Goal: Information Seeking & Learning: Learn about a topic

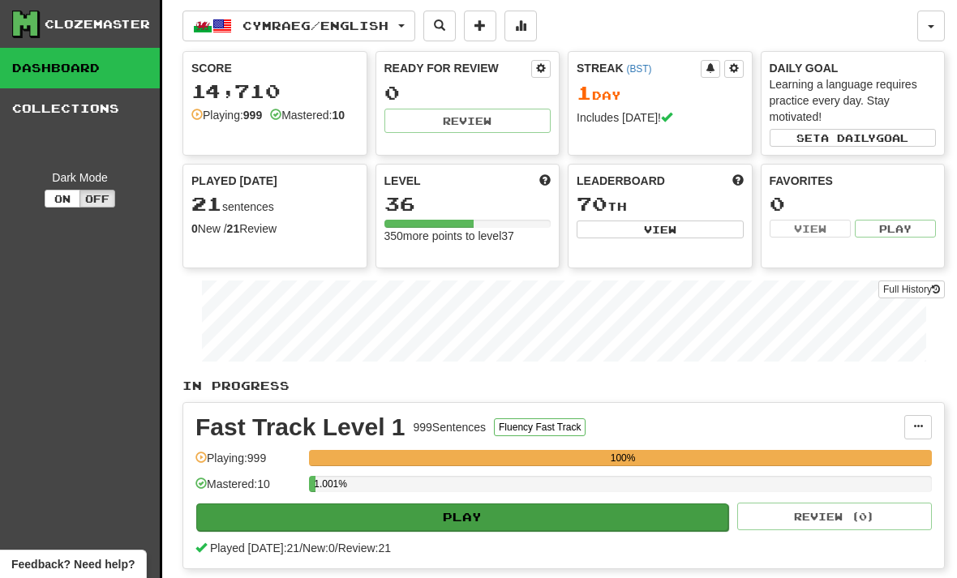
click at [474, 516] on button "Play" at bounding box center [462, 517] width 532 height 28
select select "**"
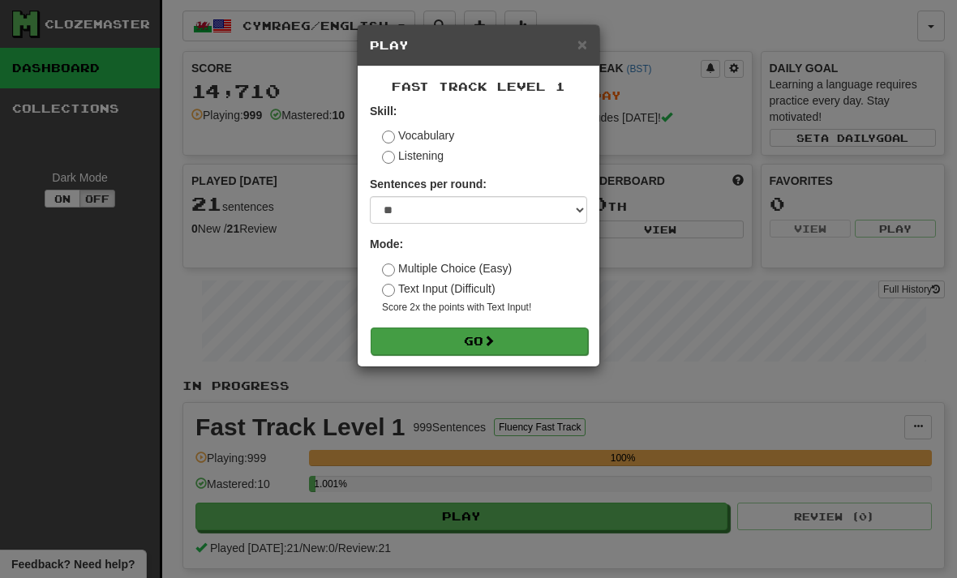
click at [485, 335] on button "Go" at bounding box center [478, 342] width 217 height 28
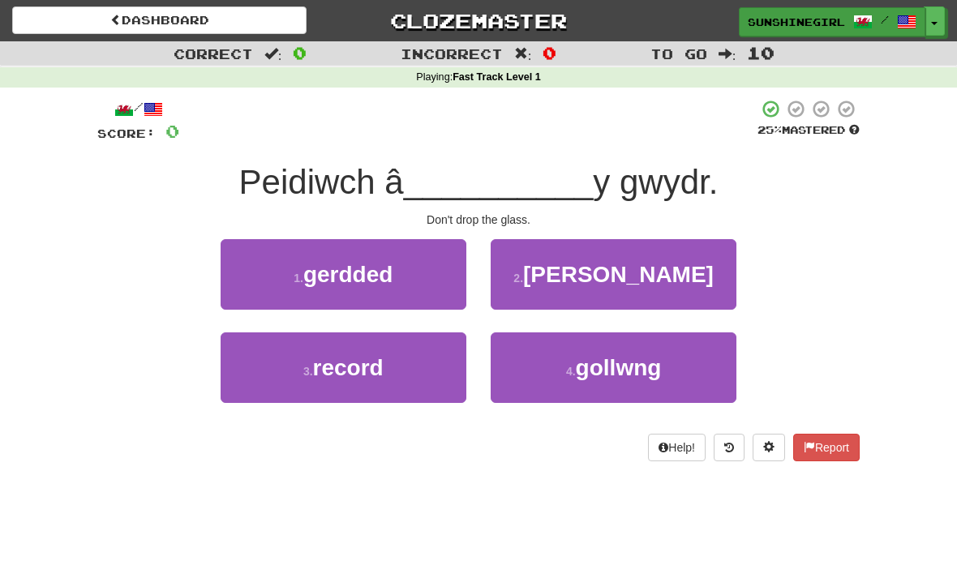
click at [824, 24] on span "sunshinegirl" at bounding box center [795, 22] width 97 height 15
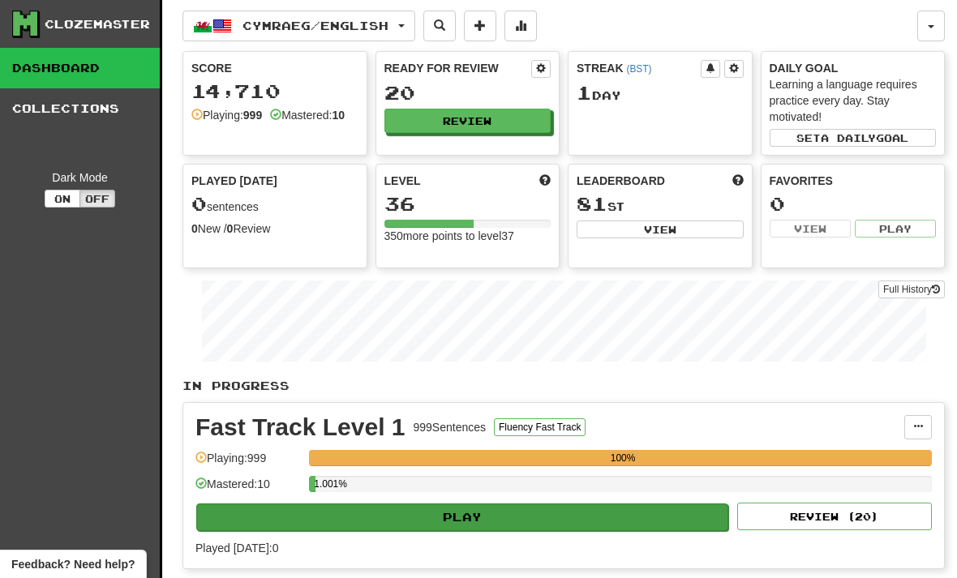
click at [463, 514] on button "Play" at bounding box center [462, 517] width 532 height 28
select select "**"
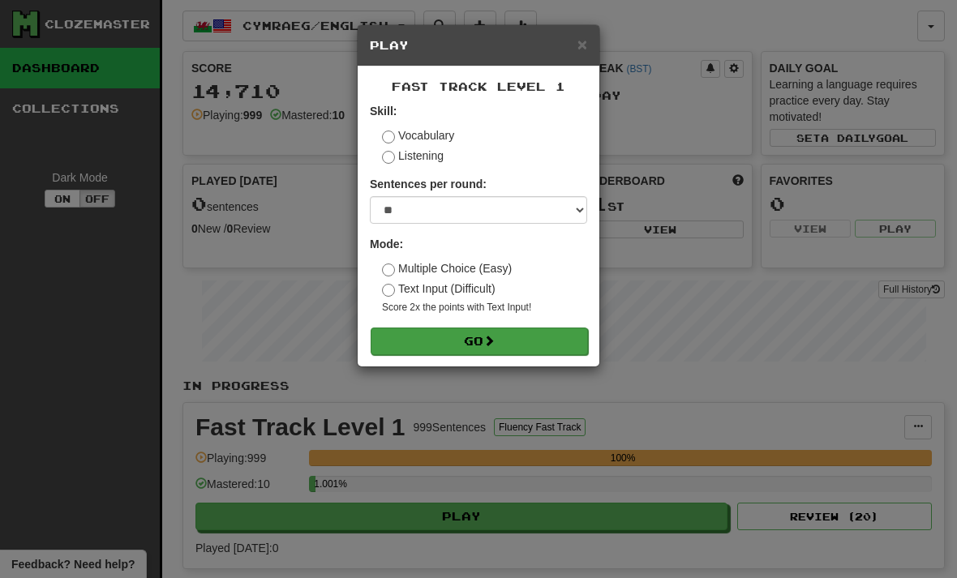
click at [476, 334] on button "Go" at bounding box center [478, 342] width 217 height 28
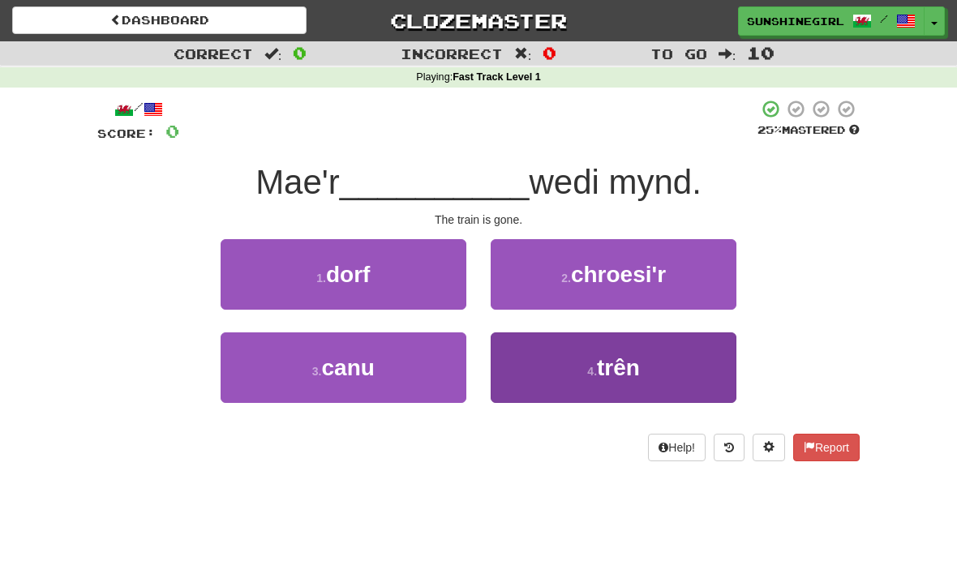
click at [644, 366] on button "4 . trên" at bounding box center [613, 367] width 246 height 71
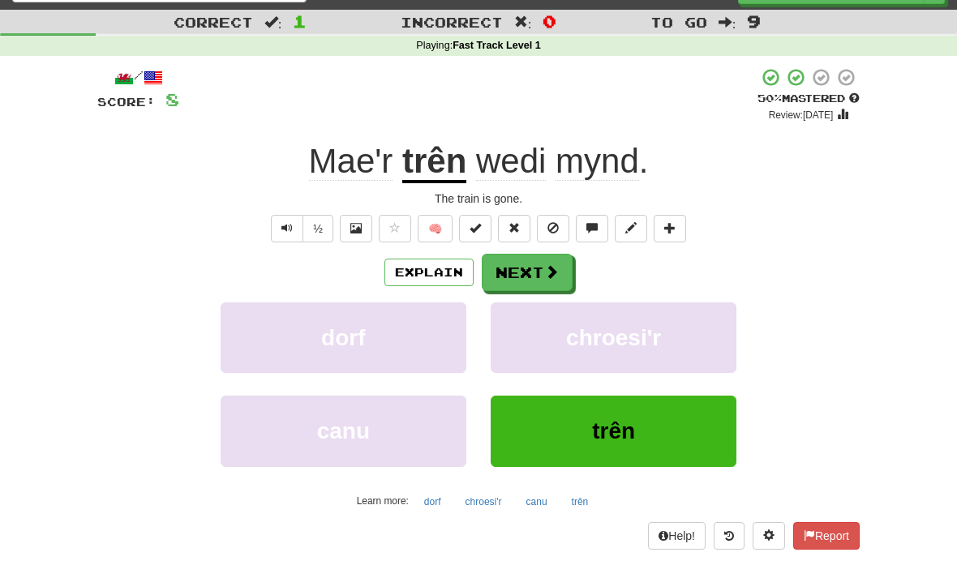
scroll to position [32, 0]
click at [542, 263] on button "Next" at bounding box center [527, 273] width 91 height 37
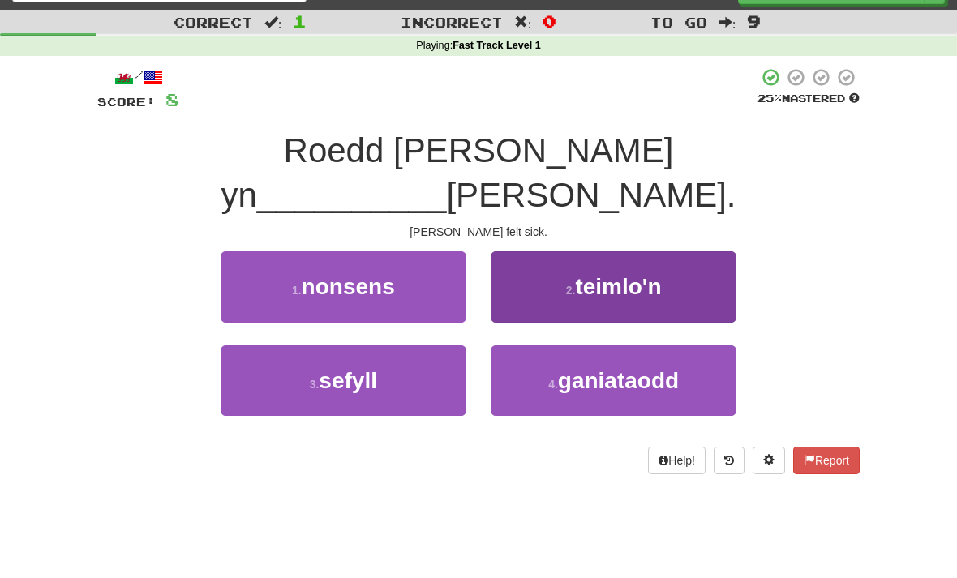
click at [613, 274] on span "teimlo'n" at bounding box center [618, 286] width 86 height 25
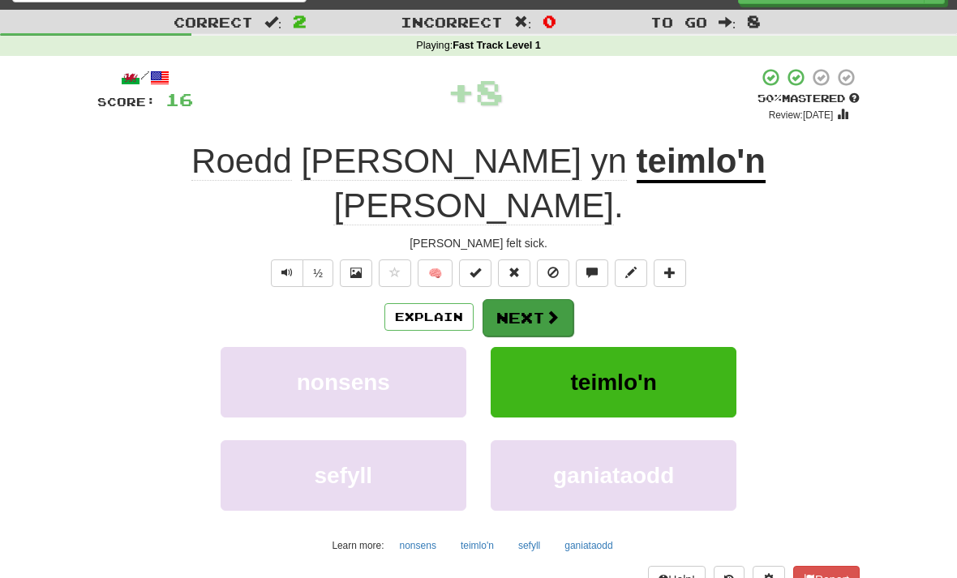
click at [545, 310] on span at bounding box center [552, 317] width 15 height 15
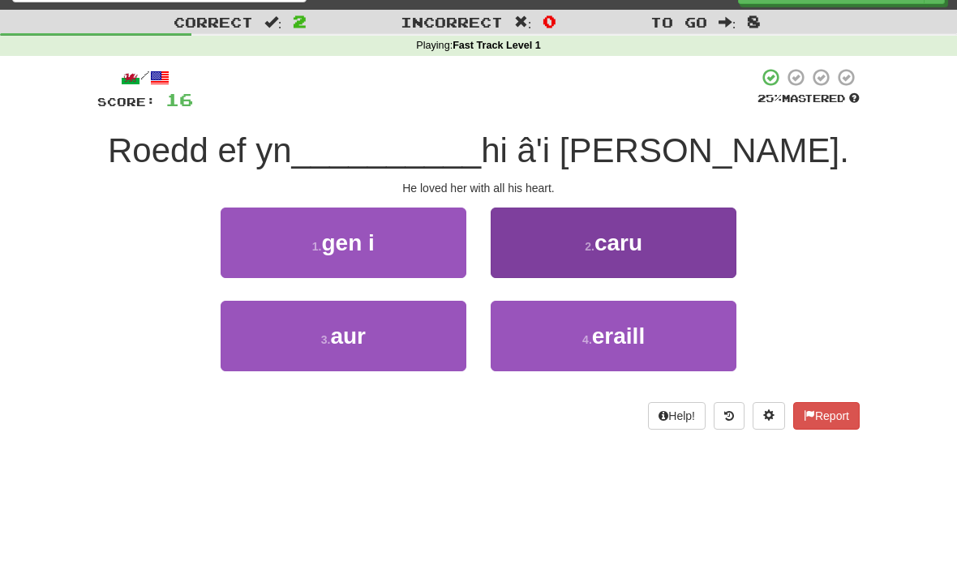
click at [631, 251] on span "caru" at bounding box center [618, 242] width 48 height 25
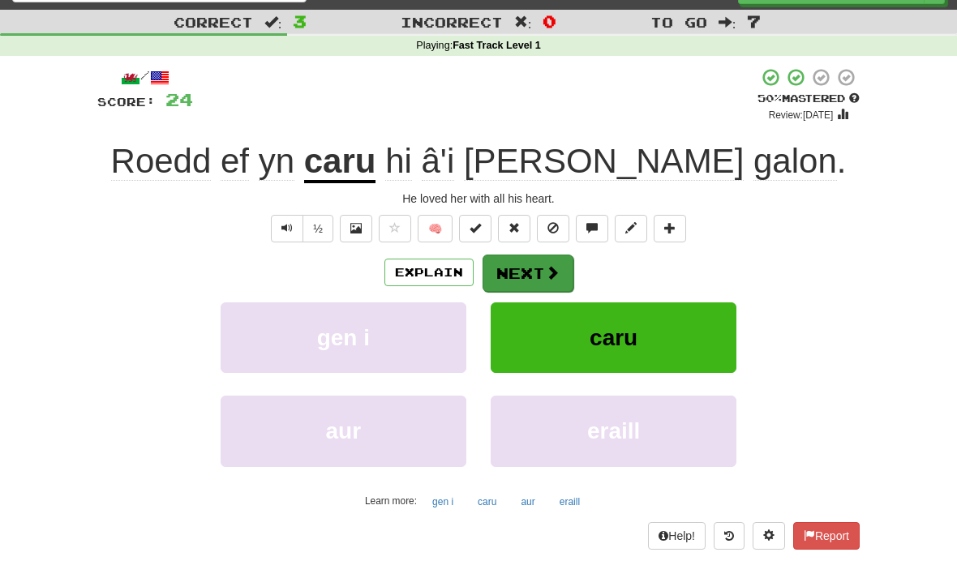
click at [532, 262] on button "Next" at bounding box center [527, 273] width 91 height 37
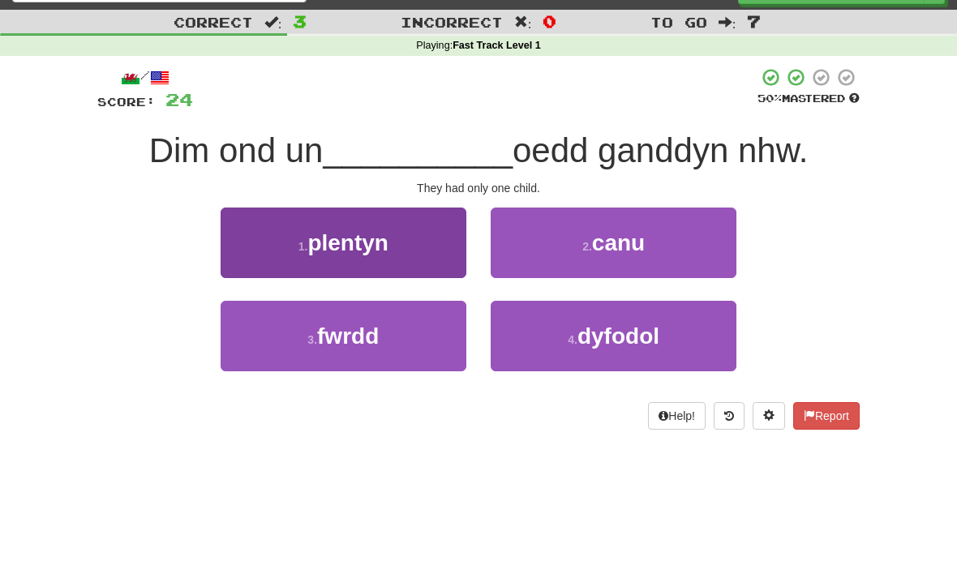
click at [383, 232] on span "plentyn" at bounding box center [347, 242] width 81 height 25
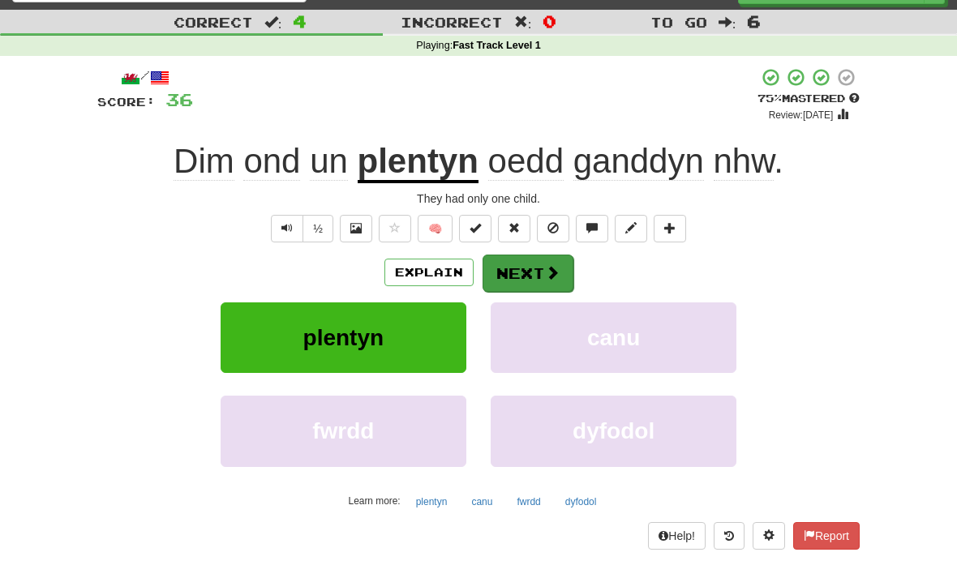
click at [527, 269] on button "Next" at bounding box center [527, 273] width 91 height 37
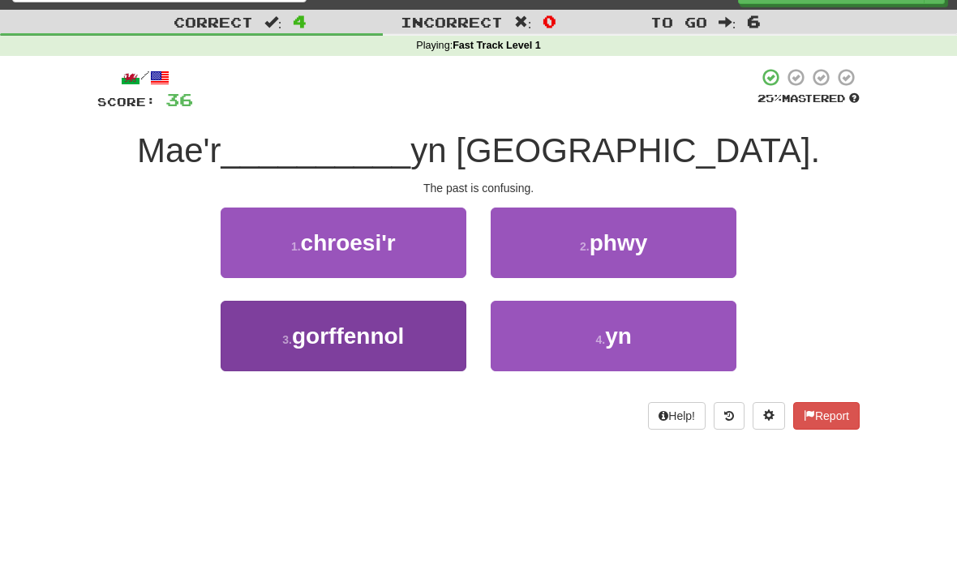
click at [393, 330] on span "gorffennol" at bounding box center [348, 335] width 112 height 25
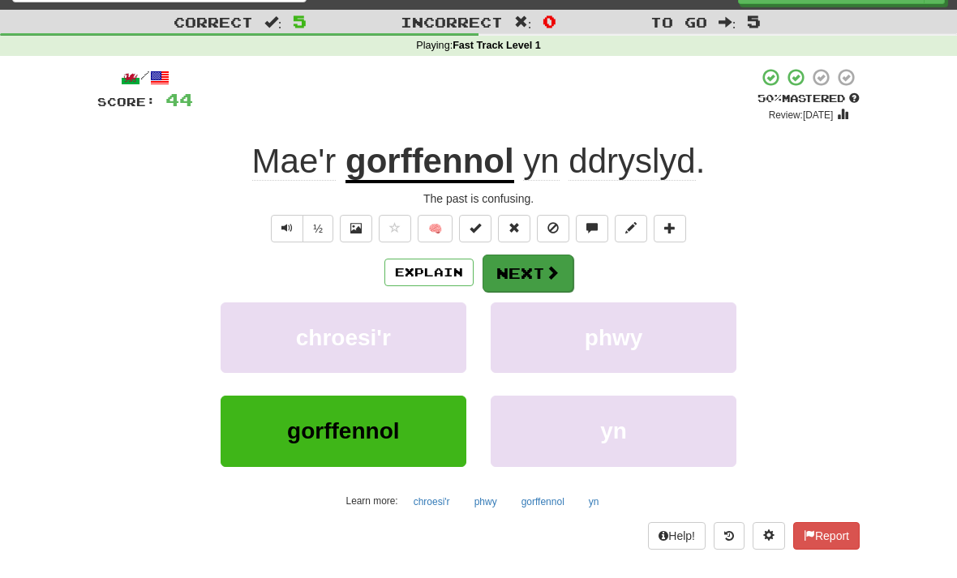
click at [525, 258] on button "Next" at bounding box center [527, 273] width 91 height 37
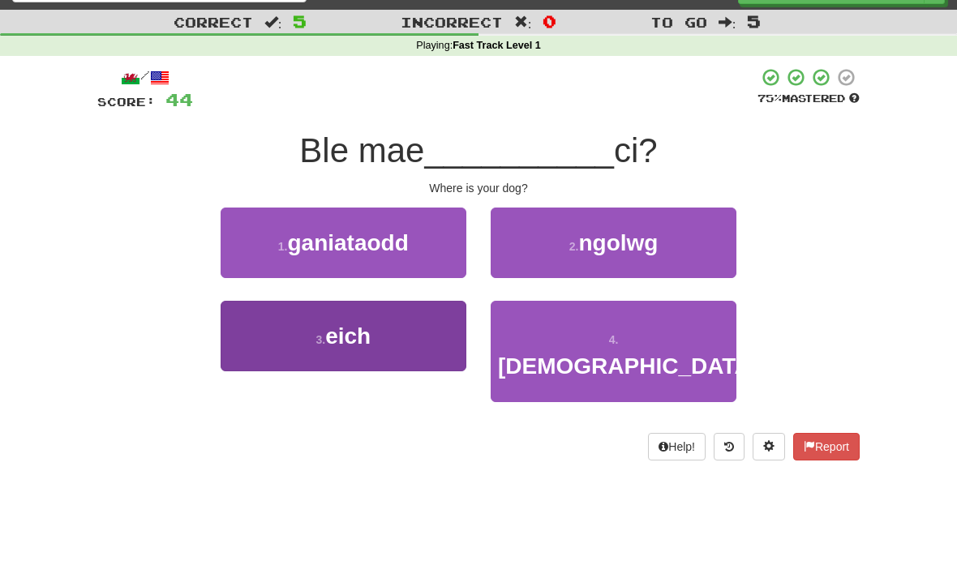
click at [396, 335] on button "3 . eich" at bounding box center [344, 336] width 246 height 71
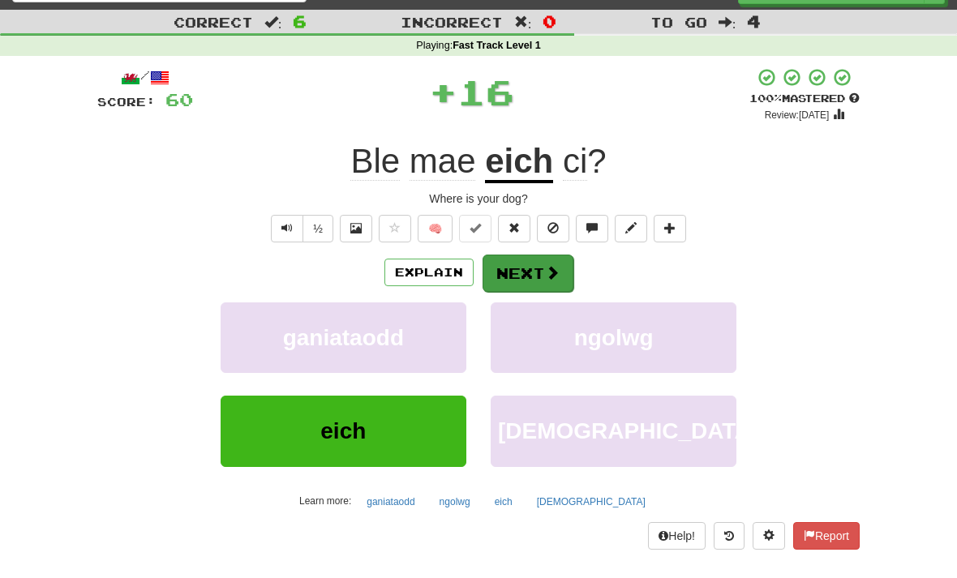
click at [531, 269] on button "Next" at bounding box center [527, 273] width 91 height 37
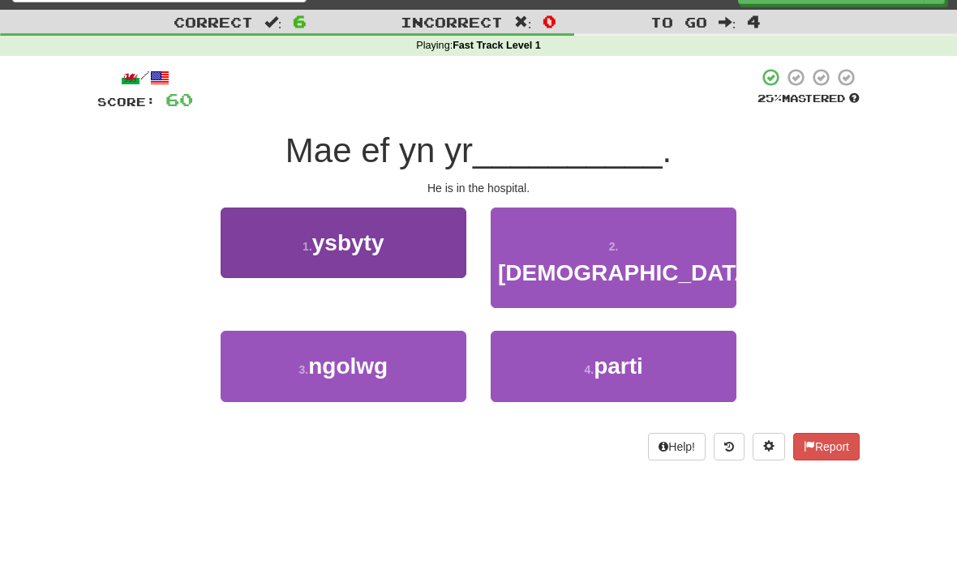
click at [380, 246] on span "ysbyty" at bounding box center [348, 242] width 72 height 25
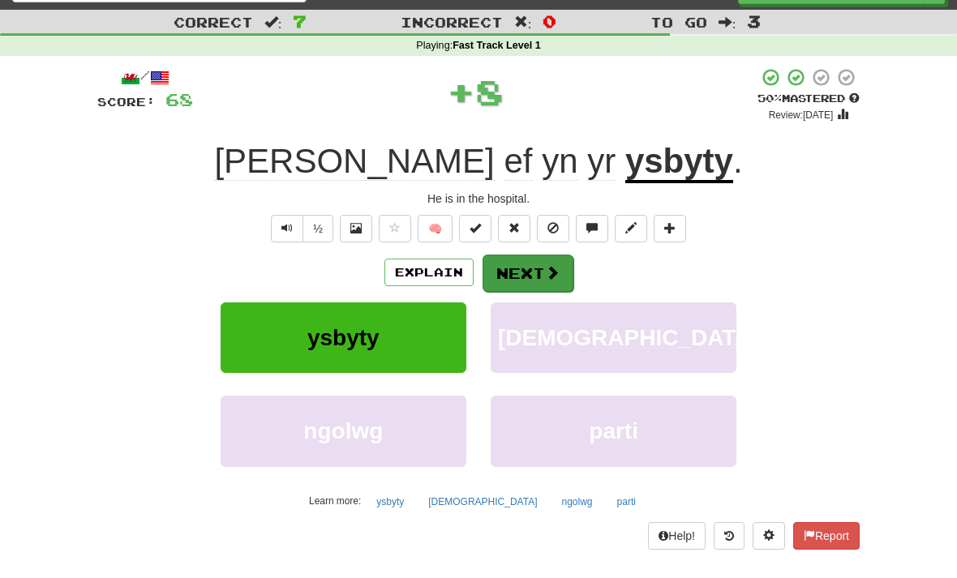
click at [532, 269] on button "Next" at bounding box center [527, 273] width 91 height 37
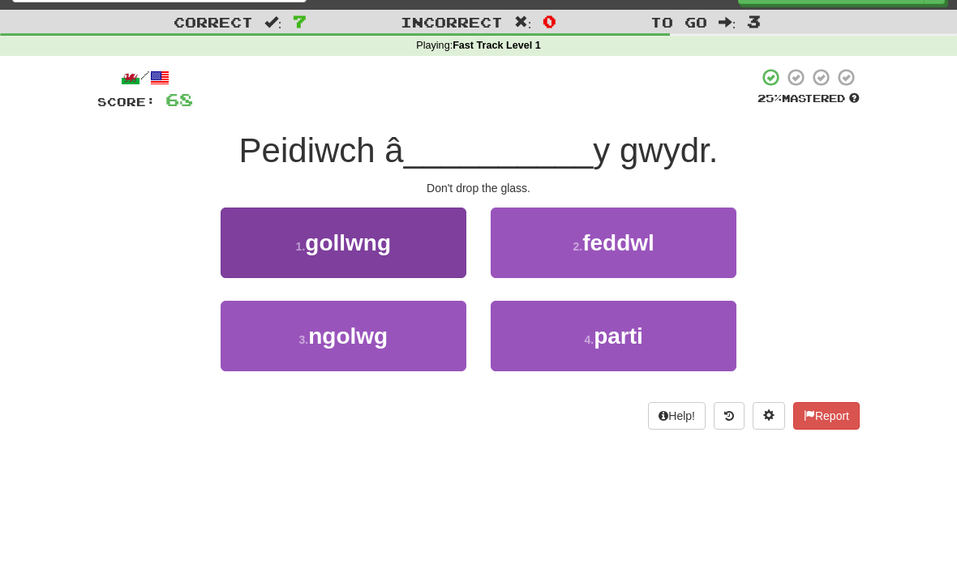
click at [401, 242] on button "1 . gollwng" at bounding box center [344, 243] width 246 height 71
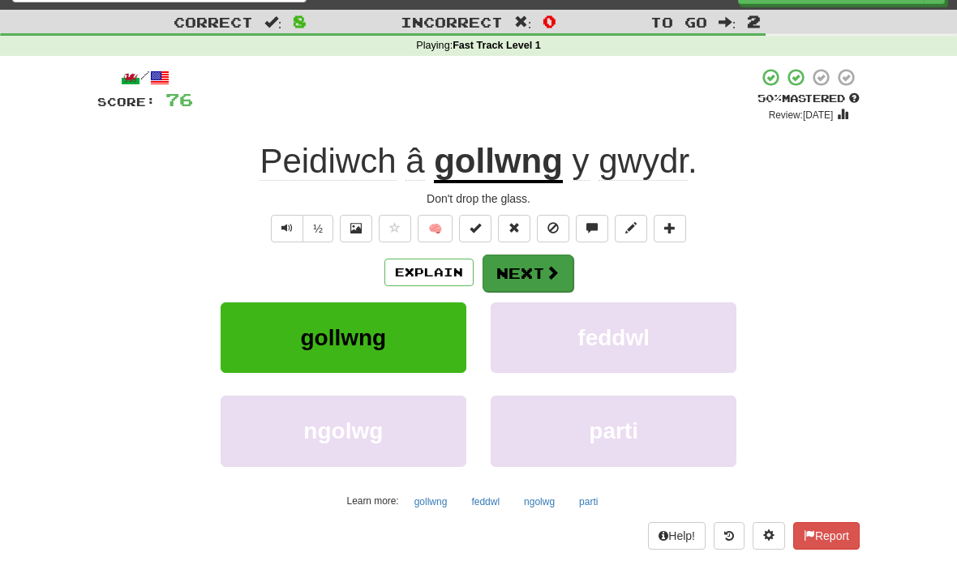
click at [533, 264] on button "Next" at bounding box center [527, 273] width 91 height 37
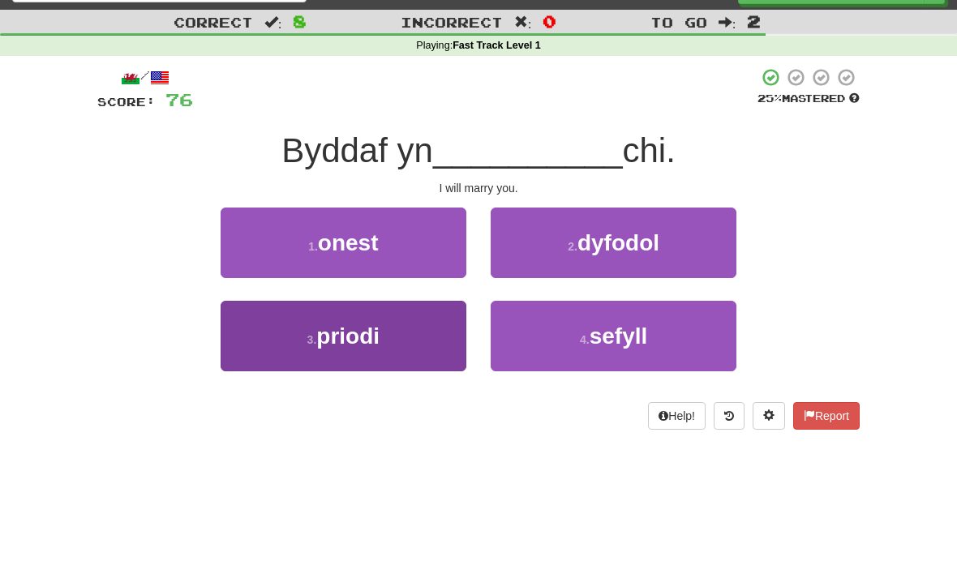
click at [370, 333] on span "priodi" at bounding box center [347, 335] width 63 height 25
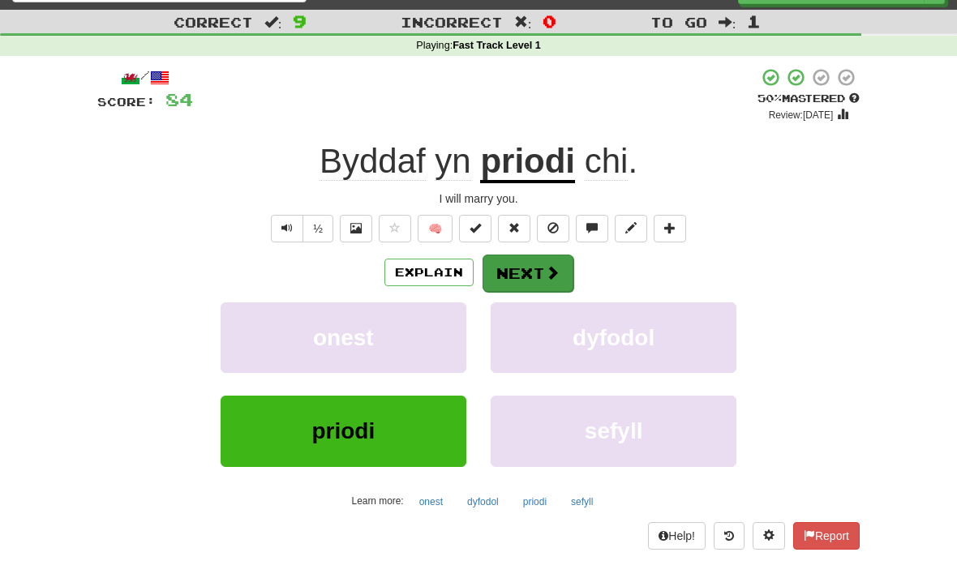
click at [522, 272] on button "Next" at bounding box center [527, 273] width 91 height 37
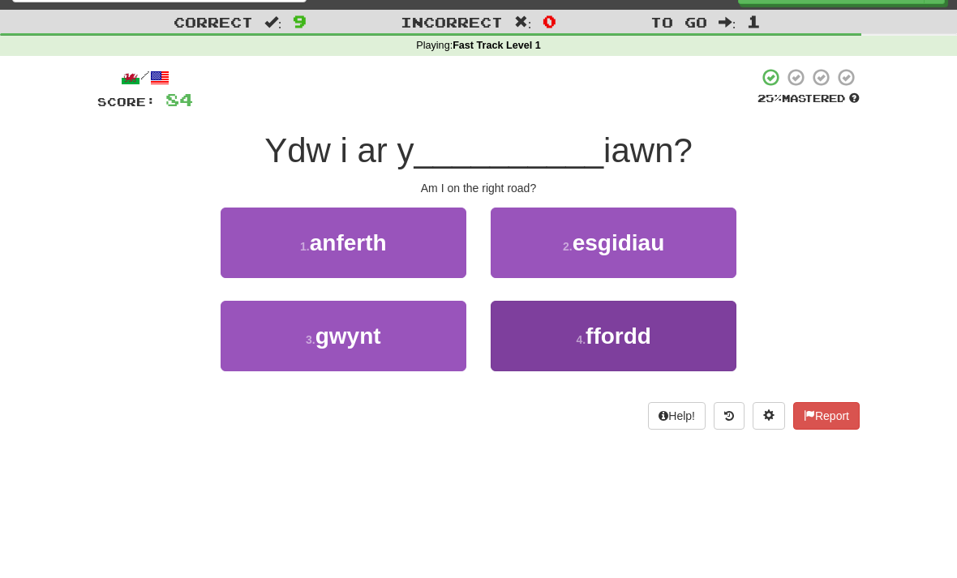
click at [584, 338] on small "4 ." at bounding box center [581, 339] width 10 height 13
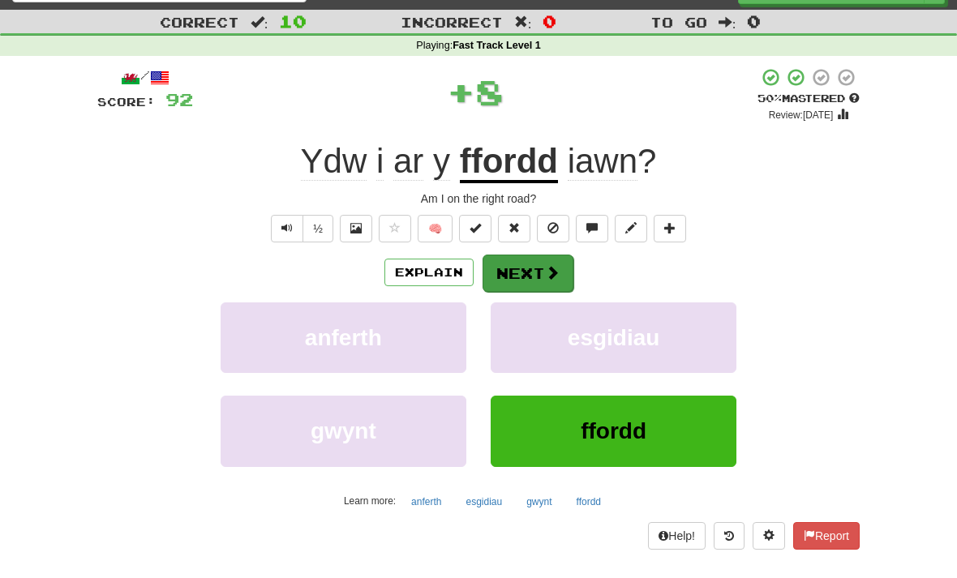
click at [530, 268] on button "Next" at bounding box center [527, 273] width 91 height 37
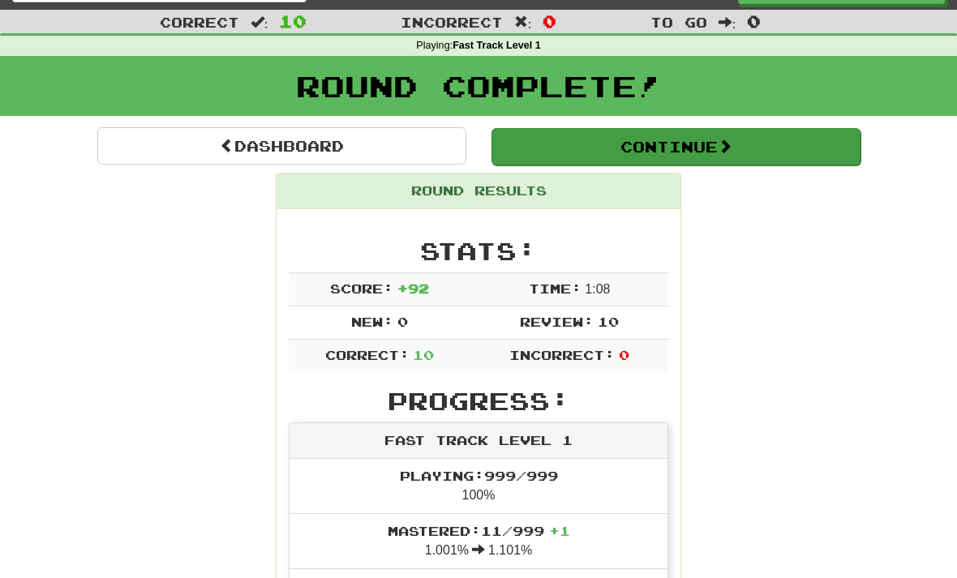
click at [662, 151] on button "Continue" at bounding box center [675, 146] width 369 height 37
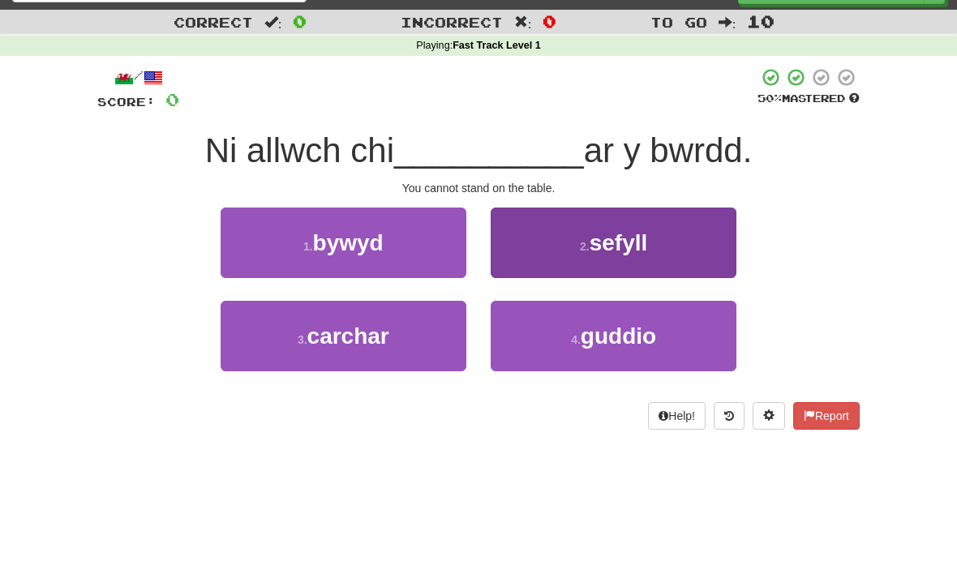
click at [642, 245] on span "sefyll" at bounding box center [618, 242] width 58 height 25
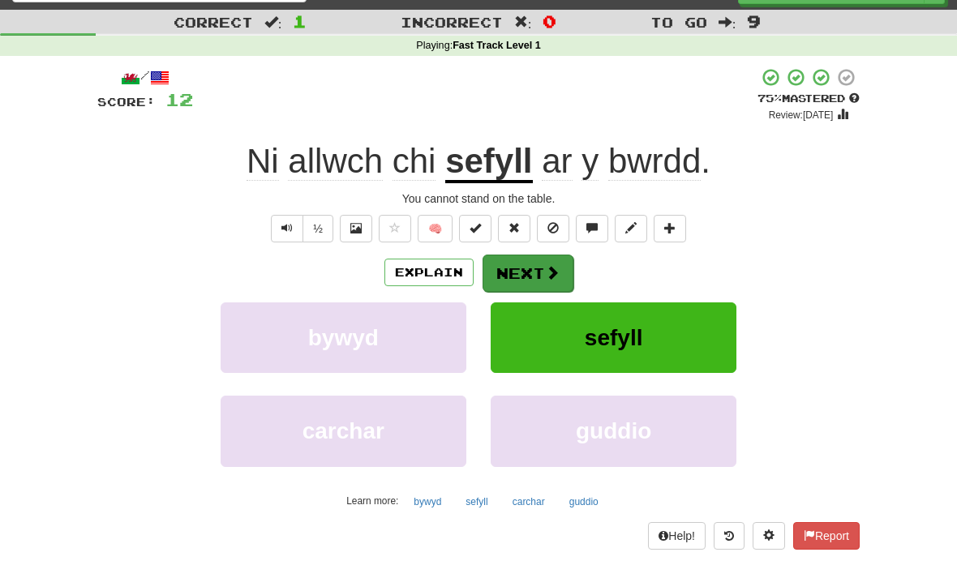
click at [531, 272] on button "Next" at bounding box center [527, 273] width 91 height 37
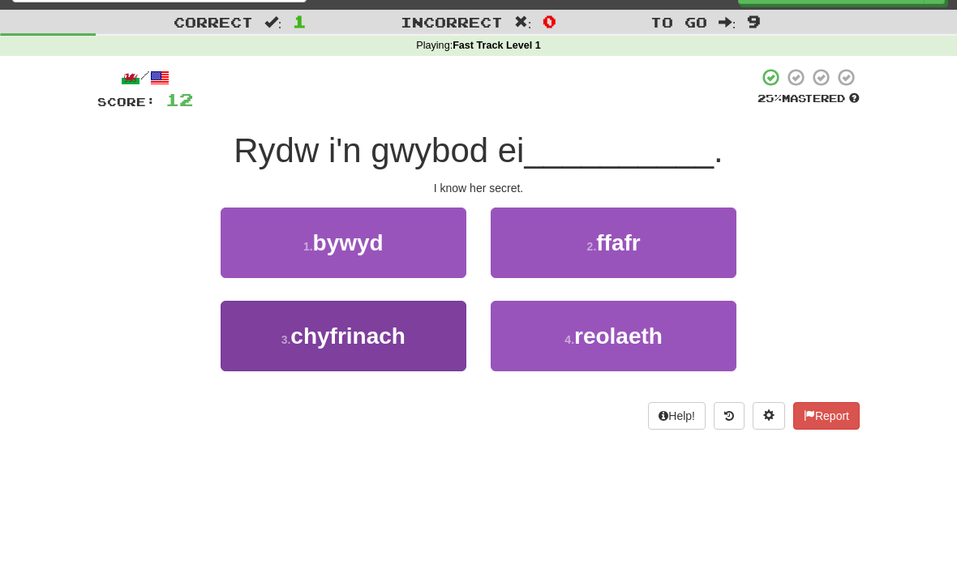
click at [390, 316] on button "3 . chyfrinach" at bounding box center [344, 336] width 246 height 71
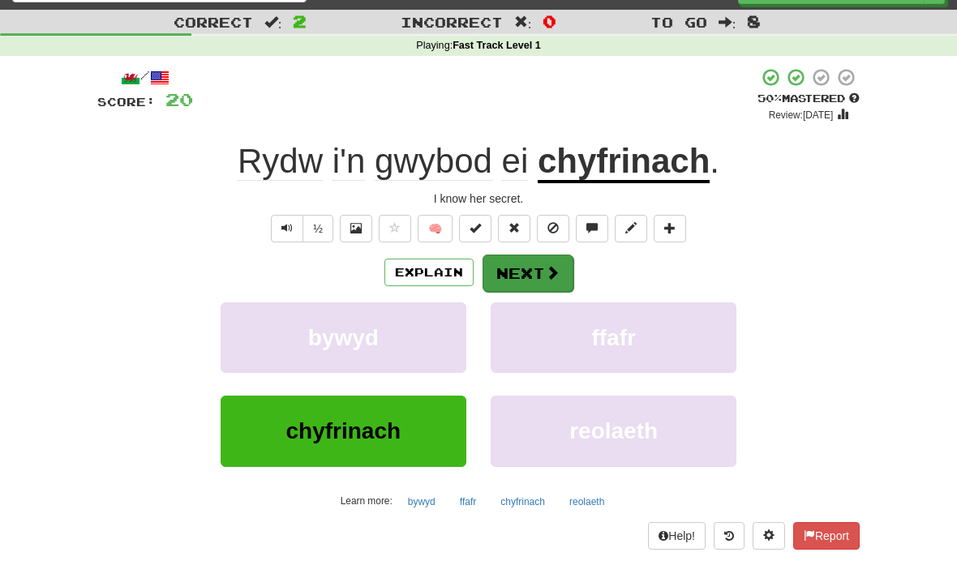
click at [535, 265] on button "Next" at bounding box center [527, 273] width 91 height 37
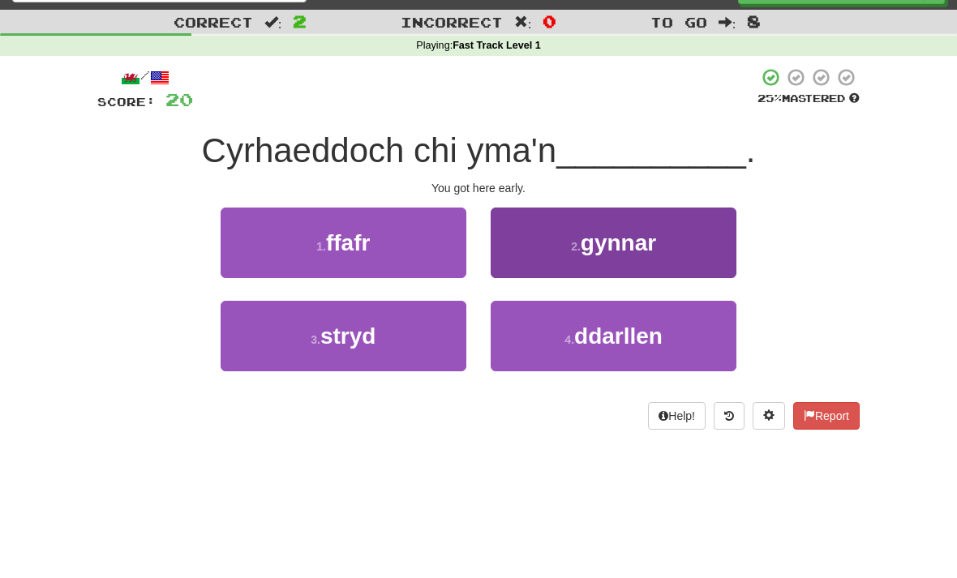
click at [660, 244] on button "2 . gynnar" at bounding box center [613, 243] width 246 height 71
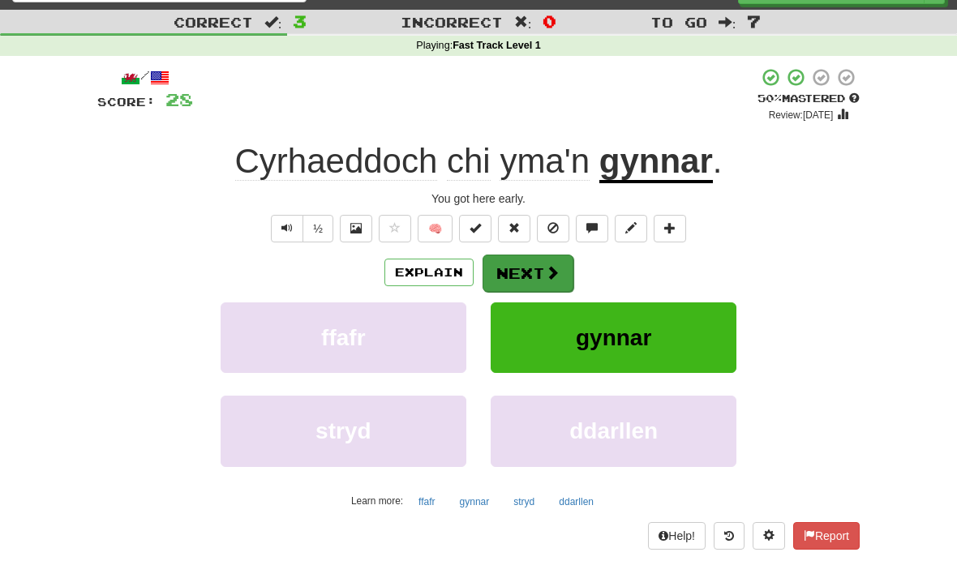
click at [541, 268] on button "Next" at bounding box center [527, 273] width 91 height 37
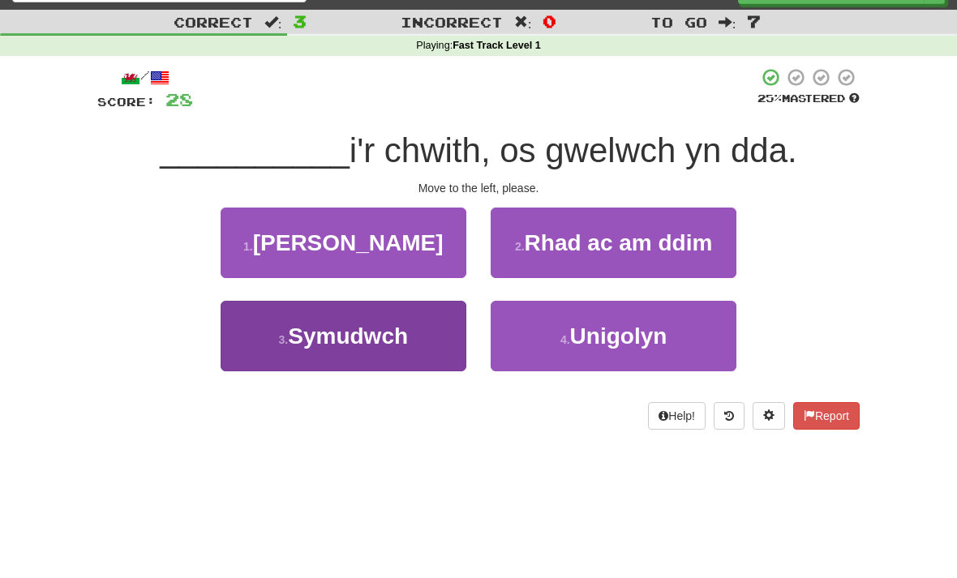
click at [389, 345] on span "Symudwch" at bounding box center [348, 335] width 120 height 25
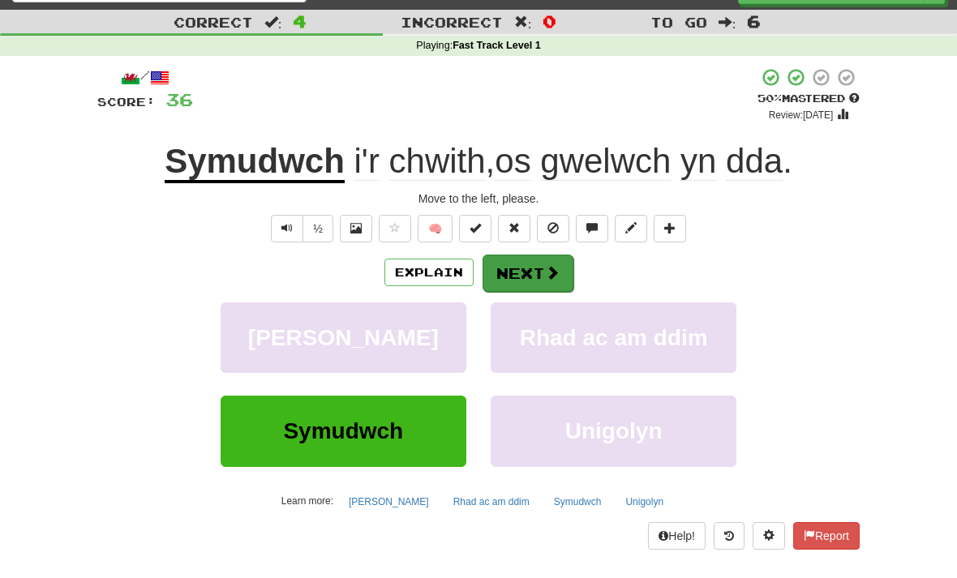
click at [529, 263] on button "Next" at bounding box center [527, 273] width 91 height 37
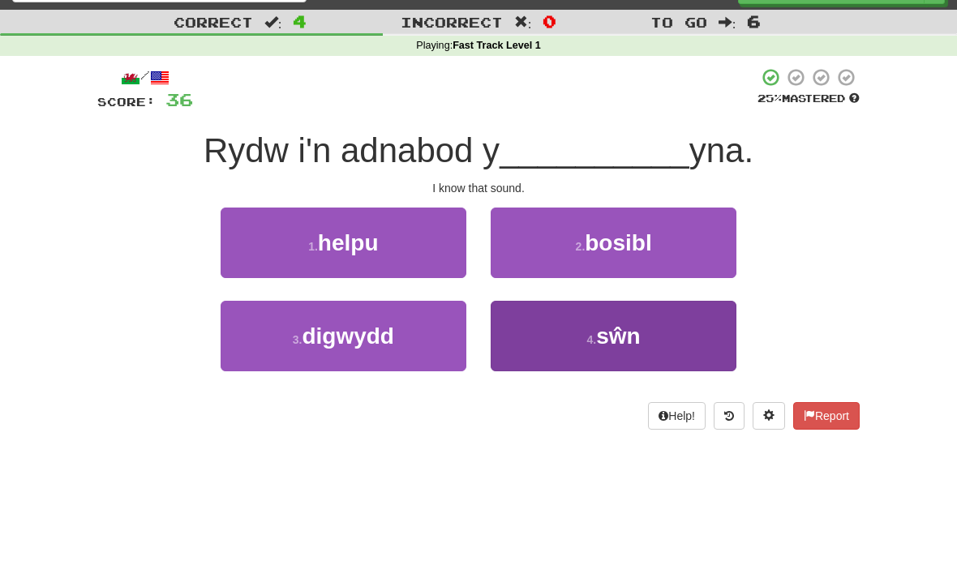
click at [629, 328] on span "sŵn" at bounding box center [618, 335] width 44 height 25
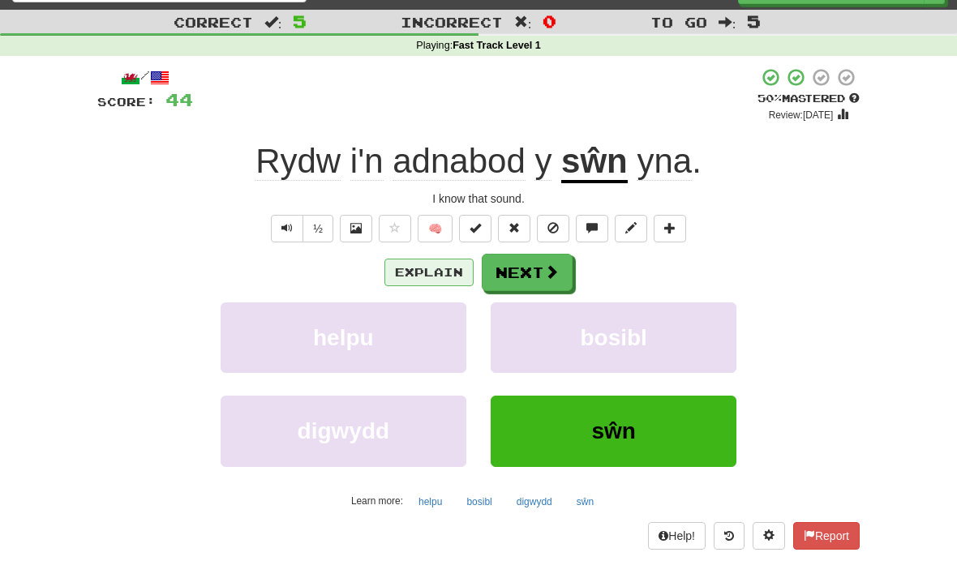
click at [435, 267] on button "Explain" at bounding box center [428, 273] width 89 height 28
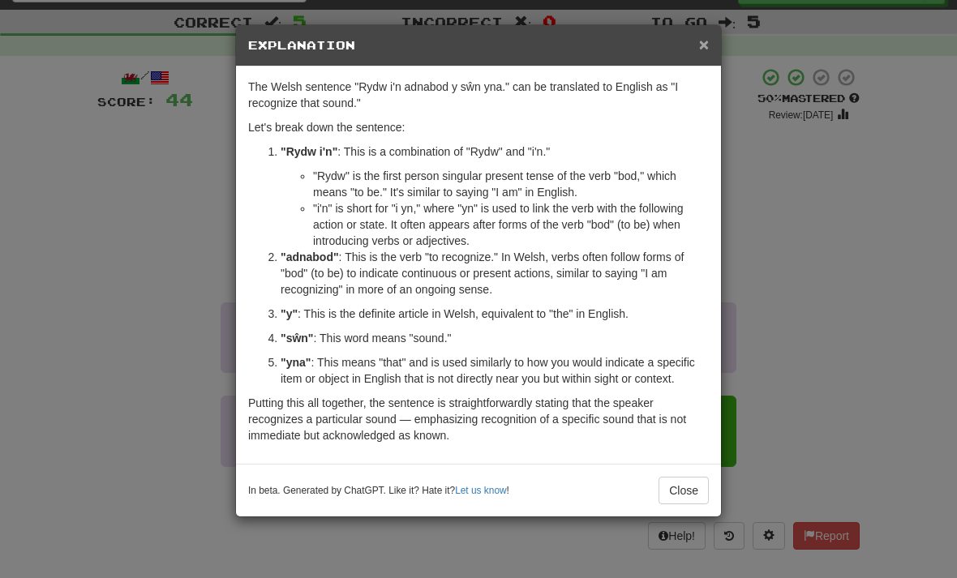
click at [704, 47] on span "×" at bounding box center [704, 44] width 10 height 19
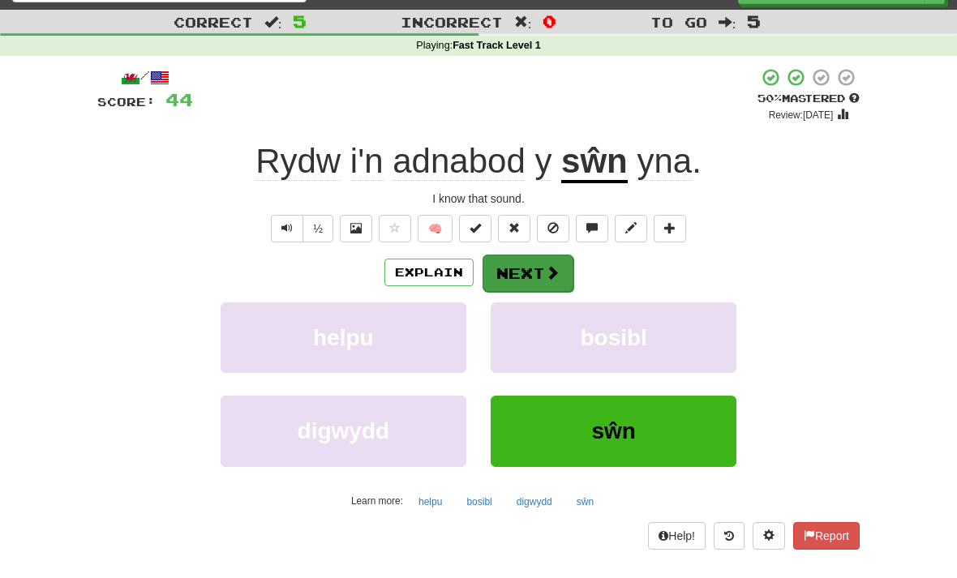
click at [537, 262] on button "Next" at bounding box center [527, 273] width 91 height 37
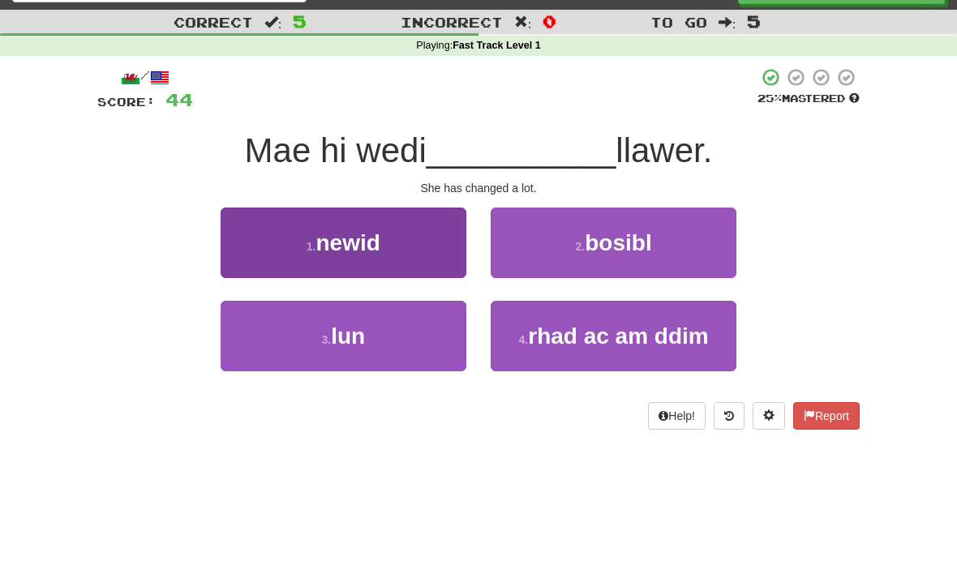
click at [404, 237] on button "1 . newid" at bounding box center [344, 243] width 246 height 71
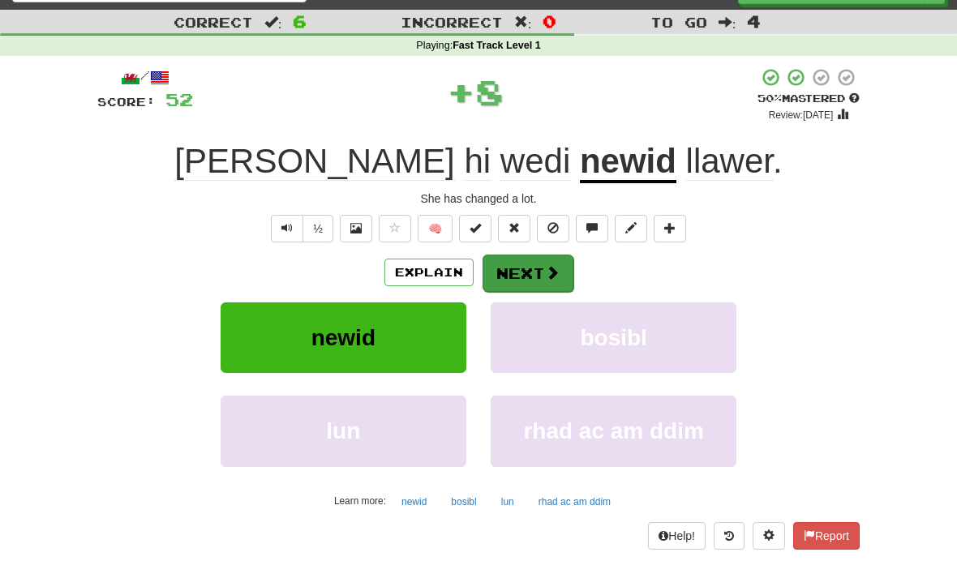
click at [528, 266] on button "Next" at bounding box center [527, 273] width 91 height 37
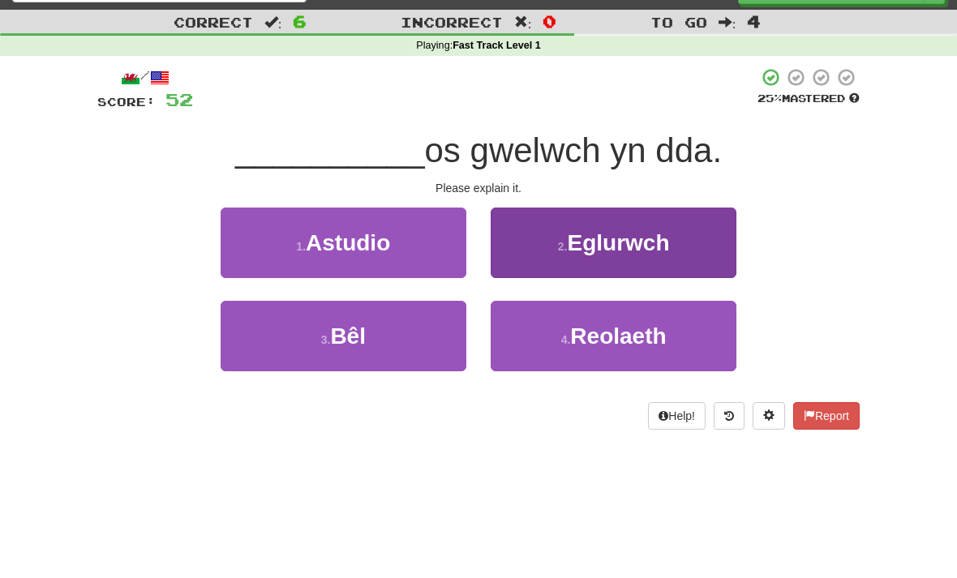
click at [650, 245] on span "Eglurwch" at bounding box center [618, 242] width 102 height 25
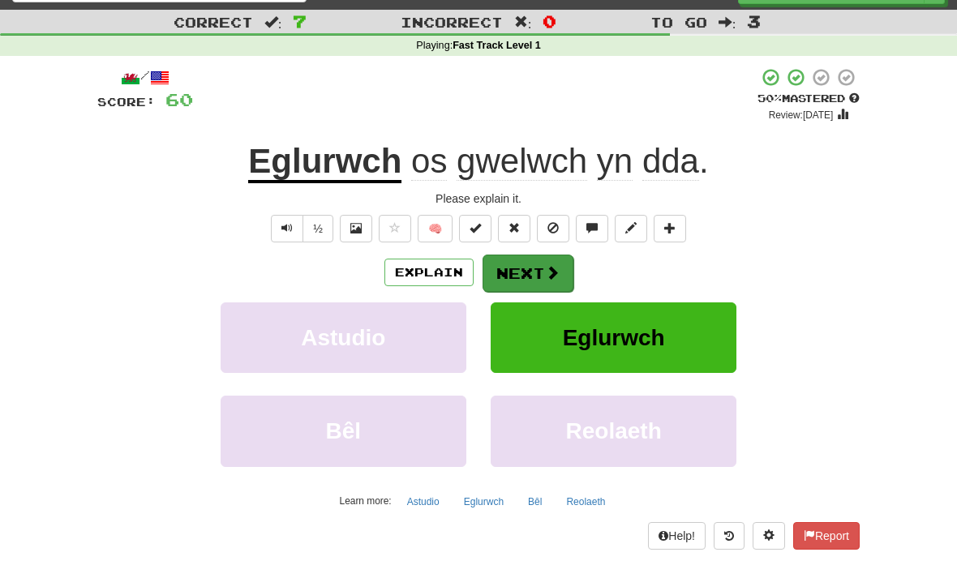
click at [534, 270] on button "Next" at bounding box center [527, 273] width 91 height 37
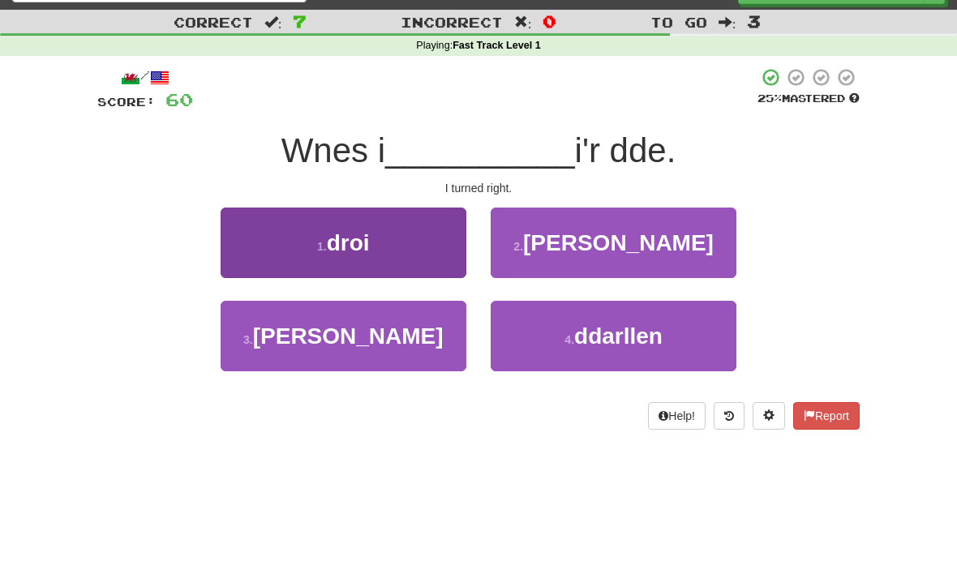
click at [397, 241] on button "1 . droi" at bounding box center [344, 243] width 246 height 71
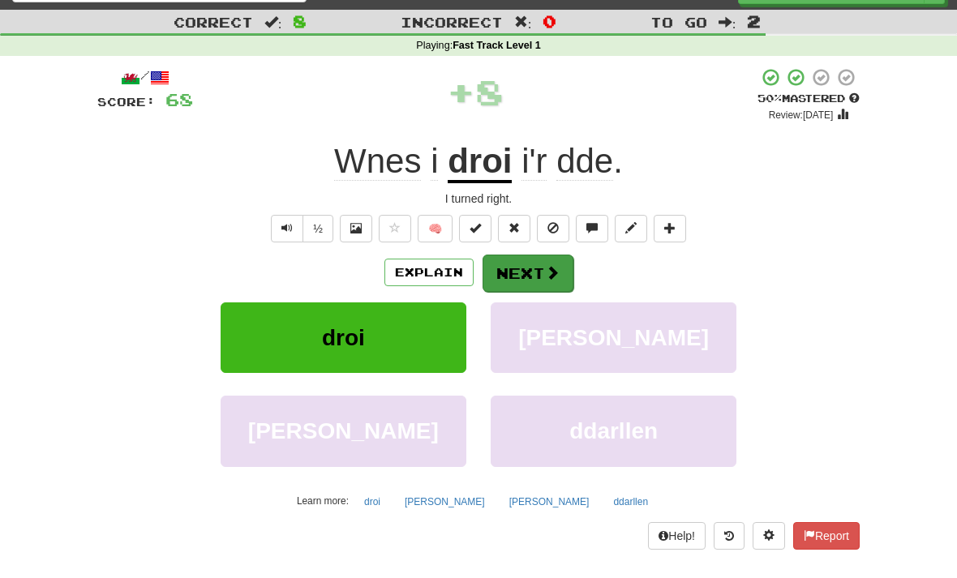
click at [530, 272] on button "Next" at bounding box center [527, 273] width 91 height 37
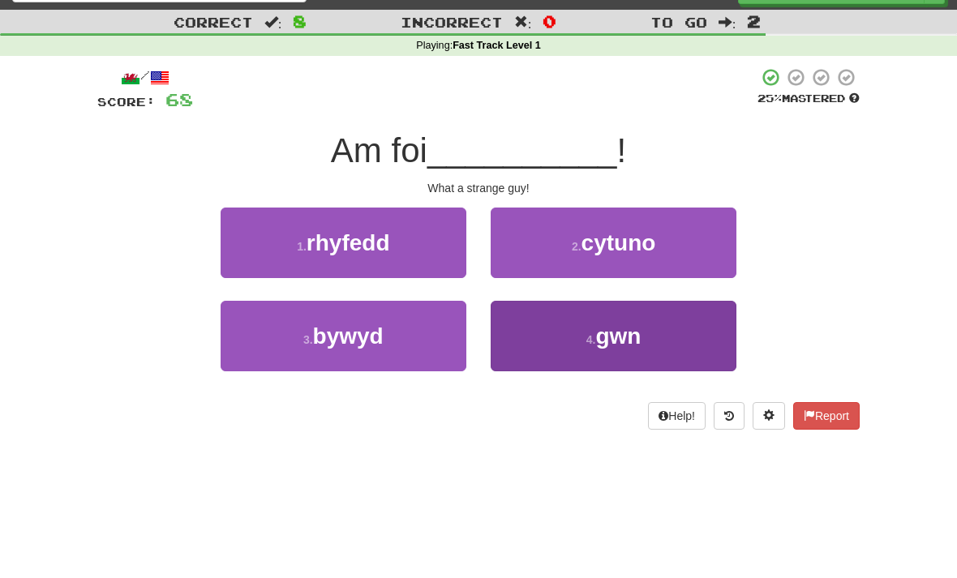
click at [614, 337] on span "gwn" at bounding box center [617, 335] width 45 height 25
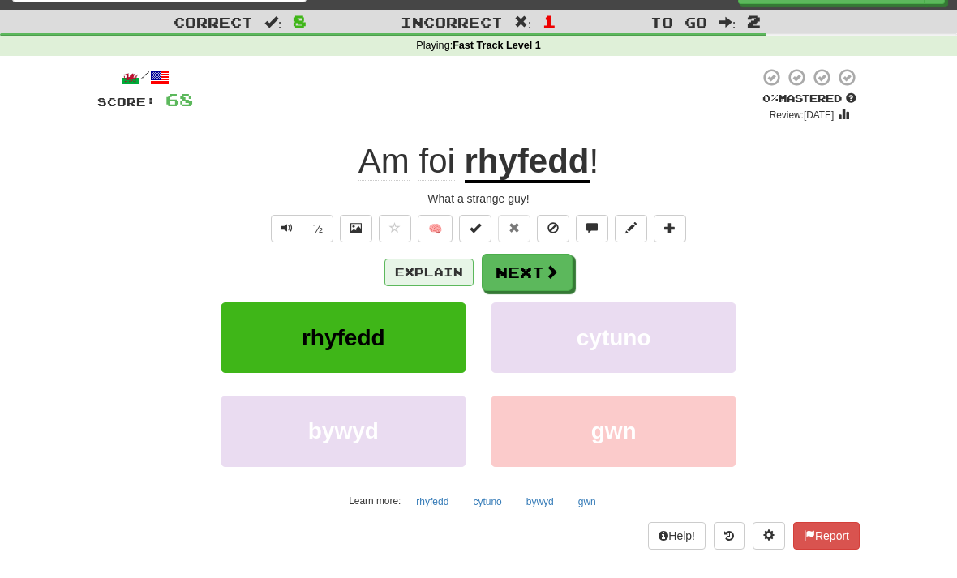
click at [440, 272] on button "Explain" at bounding box center [428, 273] width 89 height 28
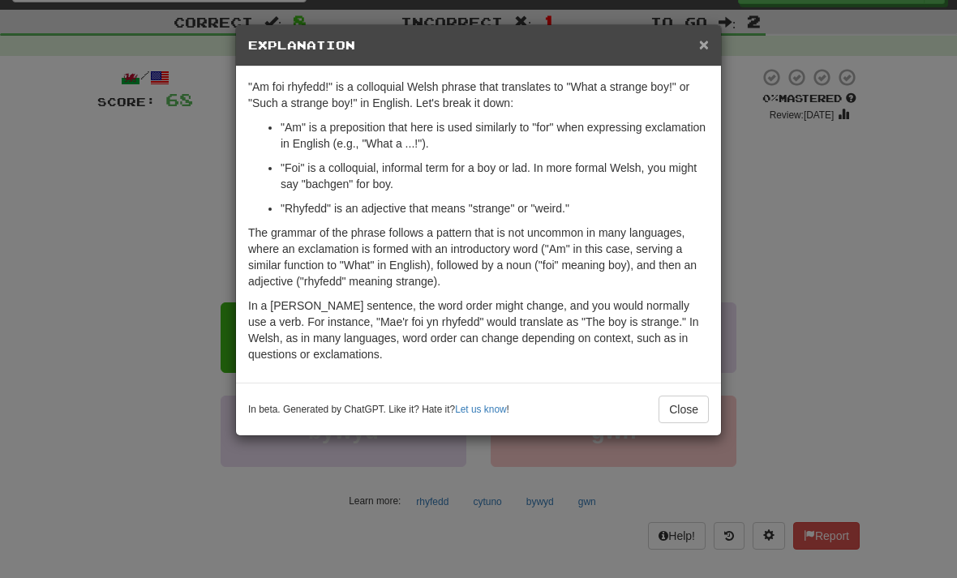
click at [699, 49] on span "×" at bounding box center [704, 44] width 10 height 19
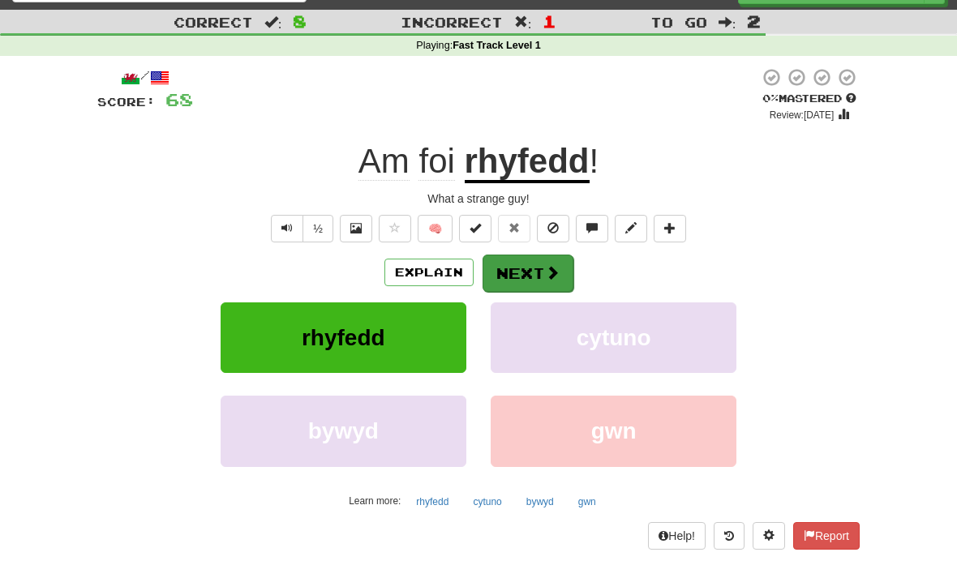
click at [535, 263] on button "Next" at bounding box center [527, 273] width 91 height 37
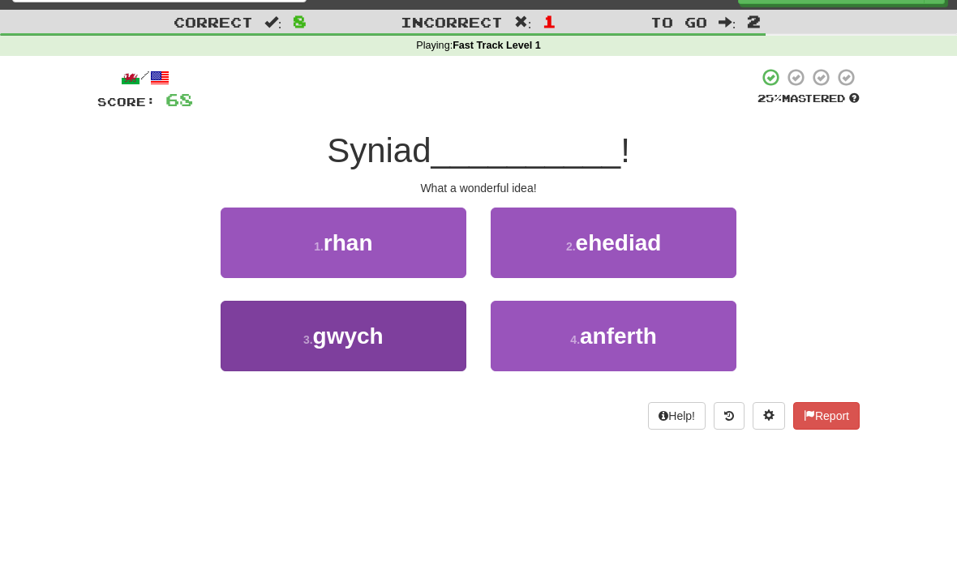
click at [403, 334] on button "3 . gwych" at bounding box center [344, 336] width 246 height 71
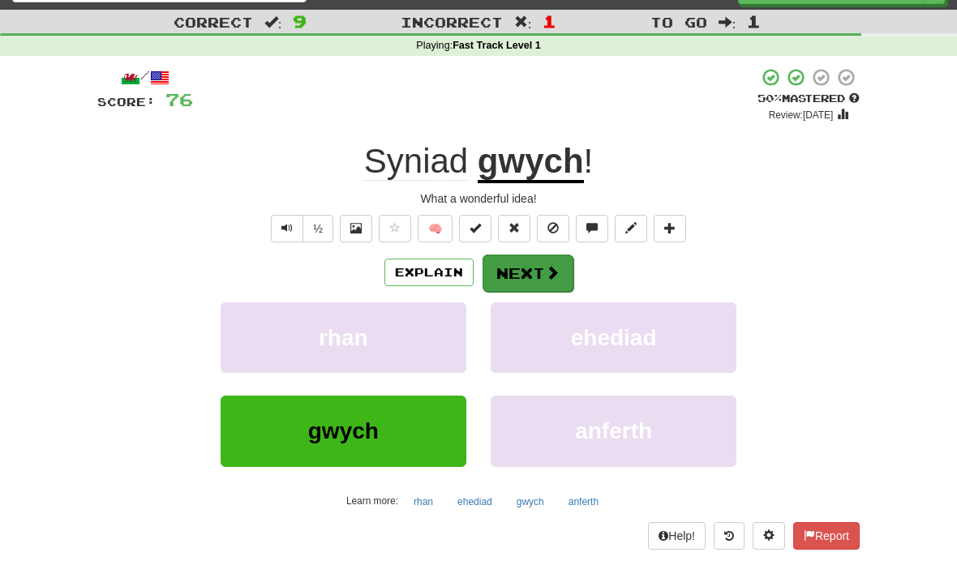
click at [528, 270] on button "Next" at bounding box center [527, 273] width 91 height 37
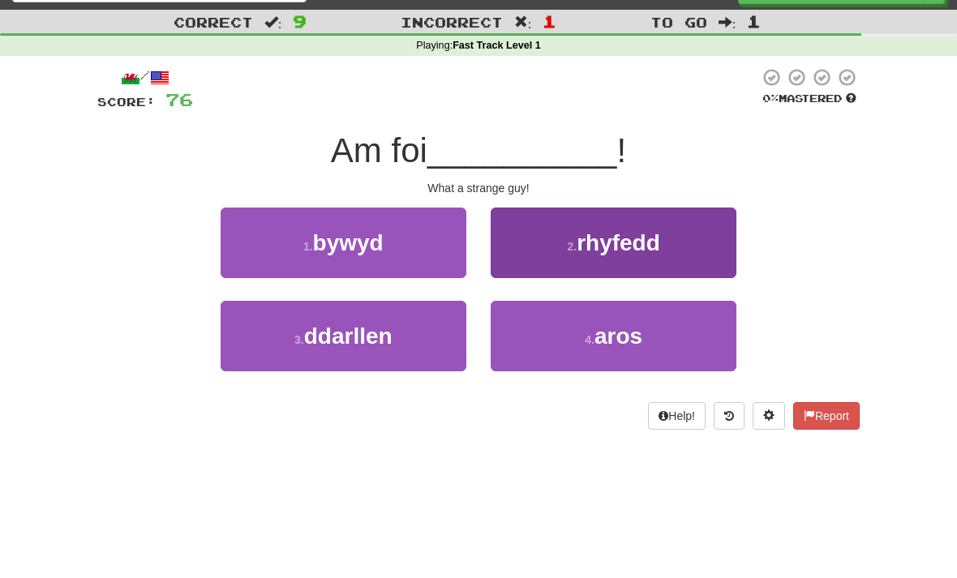
click at [645, 242] on span "rhyfedd" at bounding box center [618, 242] width 84 height 25
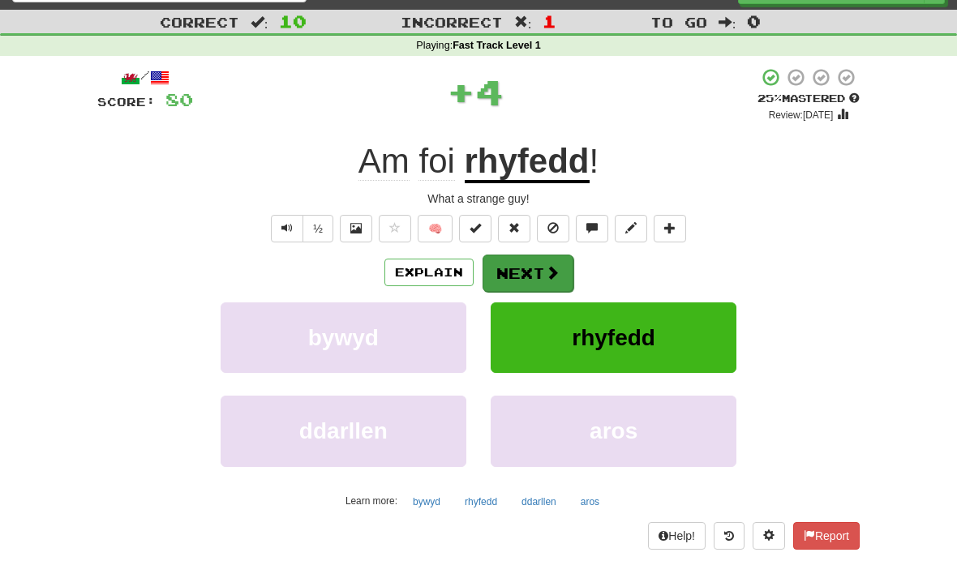
click at [531, 274] on button "Next" at bounding box center [527, 273] width 91 height 37
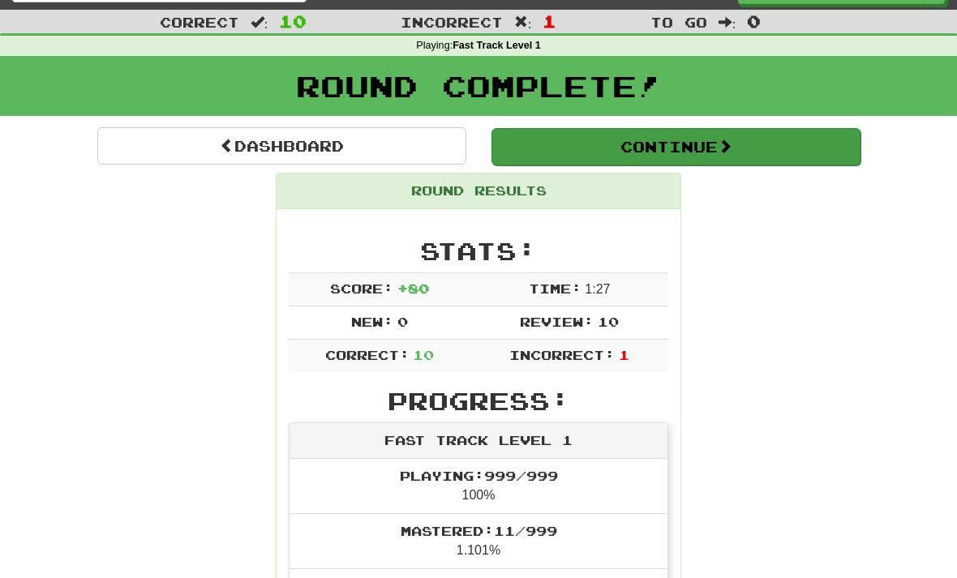
click at [694, 142] on button "Continue" at bounding box center [675, 146] width 369 height 37
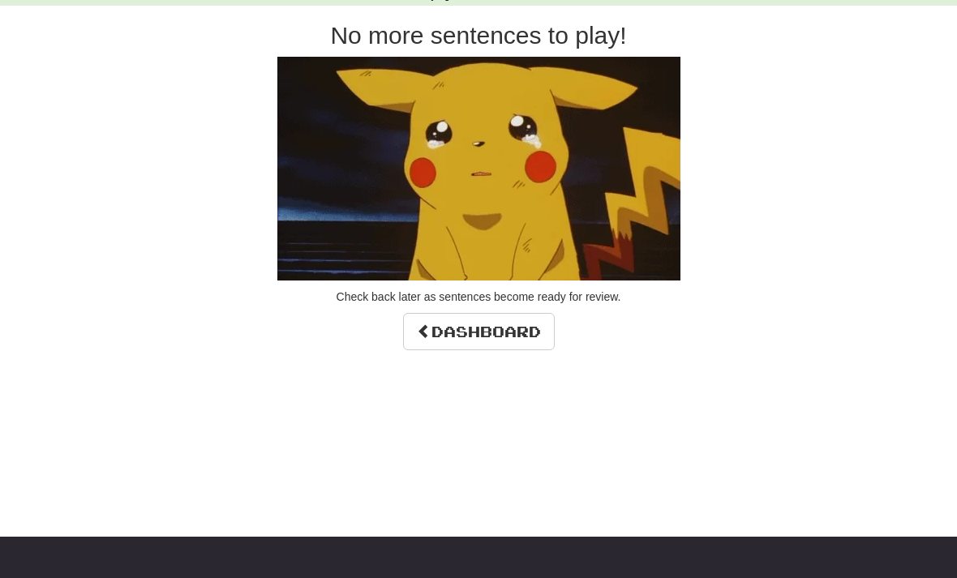
scroll to position [84, 0]
